Goal: Check status

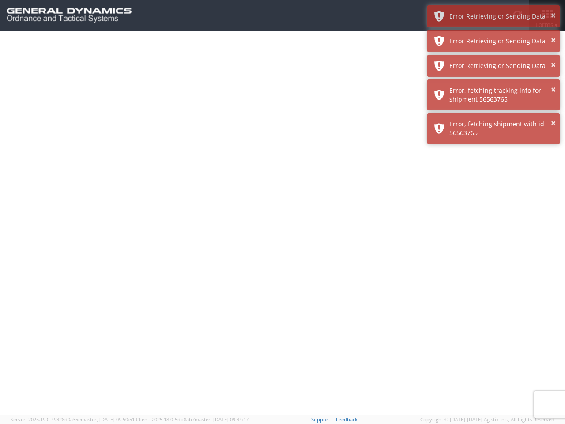
click at [283, 227] on div at bounding box center [282, 223] width 565 height 384
click at [494, 16] on div "Error Retrieving or Sending Data" at bounding box center [501, 16] width 104 height 9
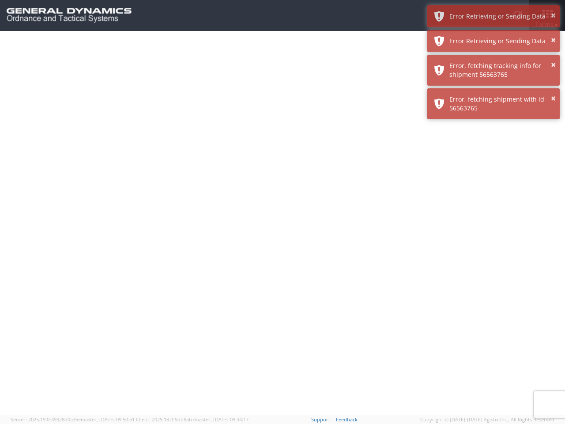
click at [494, 41] on div "Error Retrieving or Sending Data" at bounding box center [501, 41] width 104 height 9
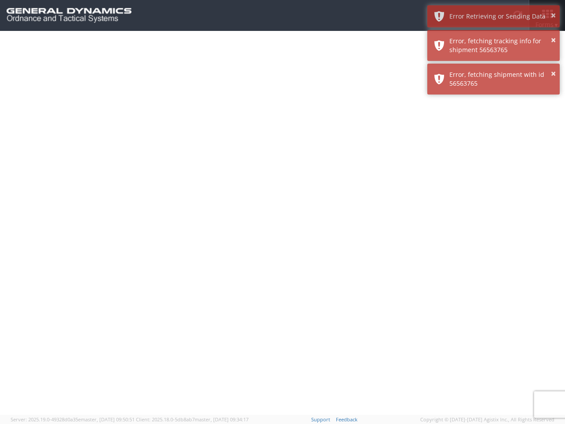
click at [494, 66] on div "× Error, fetching shipment with id 56563765" at bounding box center [493, 79] width 132 height 31
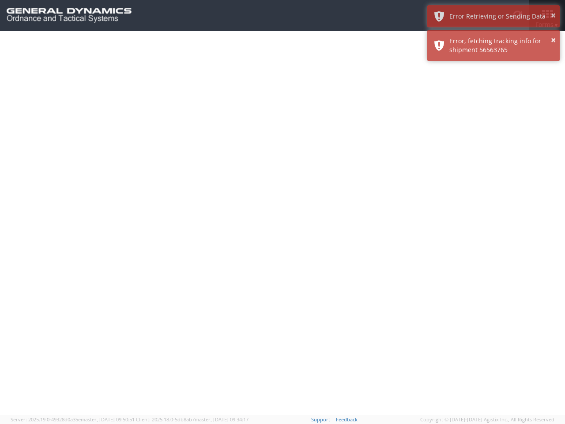
click at [494, 95] on div at bounding box center [282, 223] width 565 height 384
click at [494, 128] on div at bounding box center [282, 223] width 565 height 384
